Goal: Register for event/course

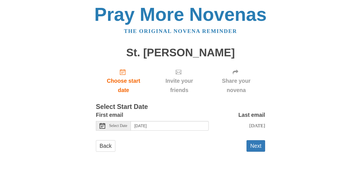
click at [127, 127] on span "Select Date" at bounding box center [118, 126] width 18 height 4
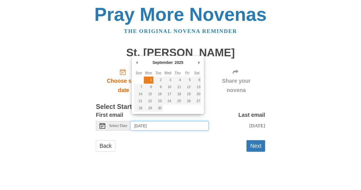
type input "[DATE]"
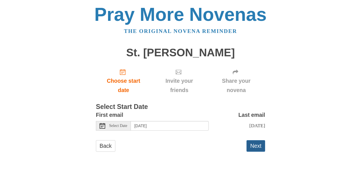
click at [260, 152] on button "Next" at bounding box center [255, 146] width 19 height 12
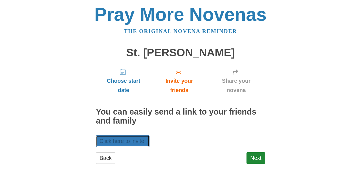
drag, startPoint x: 140, startPoint y: 139, endPoint x: 148, endPoint y: 134, distance: 9.8
click at [141, 140] on link "Click here to invite." at bounding box center [123, 142] width 54 height 12
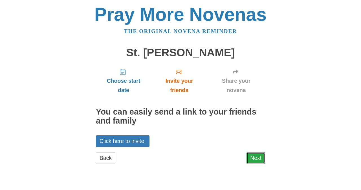
click at [256, 164] on link "Next" at bounding box center [255, 158] width 19 height 12
click at [258, 159] on link "Next" at bounding box center [255, 158] width 19 height 12
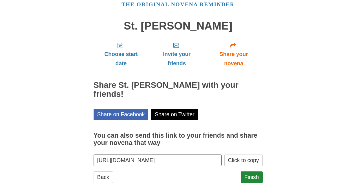
scroll to position [27, 0]
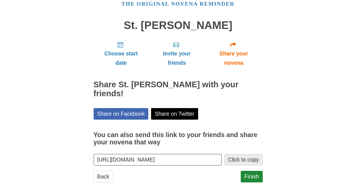
click at [251, 154] on button "Click to copy" at bounding box center [243, 160] width 38 height 12
click at [253, 154] on button "Click to copy" at bounding box center [243, 160] width 38 height 12
click at [252, 154] on button "Click to copy" at bounding box center [243, 160] width 38 height 12
click at [253, 171] on link "Finish" at bounding box center [252, 177] width 22 height 12
